Goal: Go to known website: Go to known website

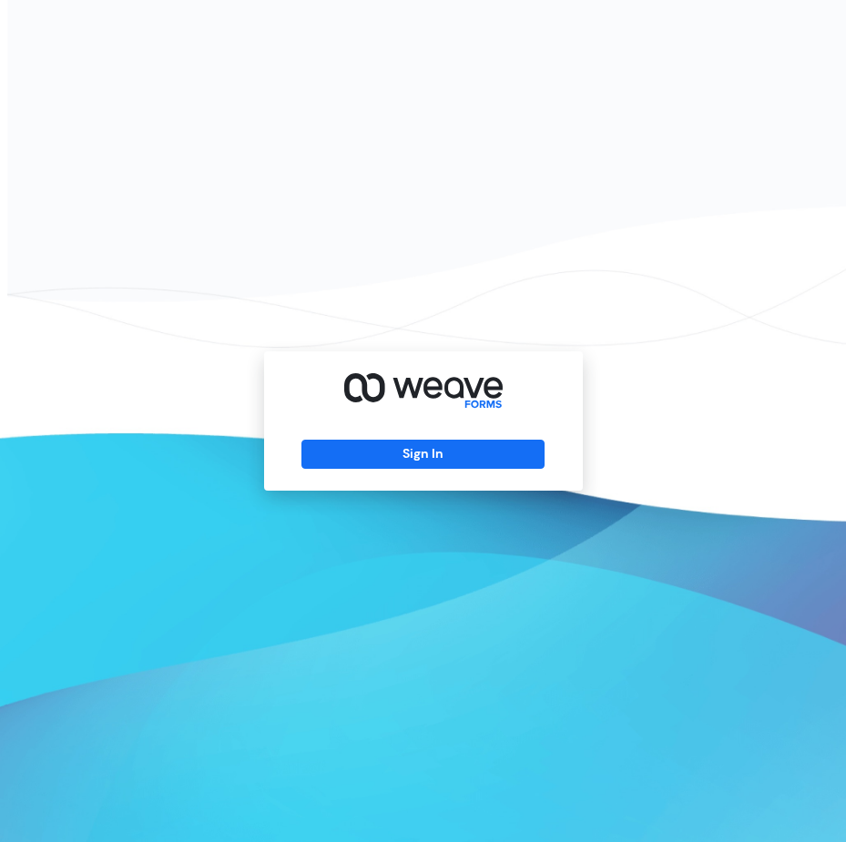
drag, startPoint x: 425, startPoint y: 452, endPoint x: 460, endPoint y: 438, distance: 37.5
click at [425, 452] on button "Sign In" at bounding box center [422, 454] width 243 height 29
